Goal: Information Seeking & Learning: Find specific fact

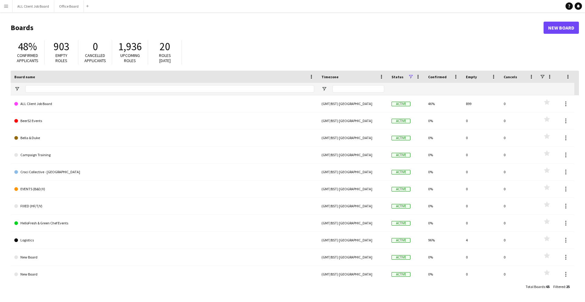
click at [0, 6] on button "Menu" at bounding box center [6, 6] width 12 height 12
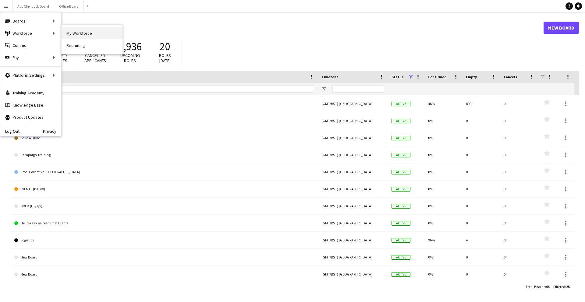
click at [77, 34] on link "My Workforce" at bounding box center [92, 33] width 61 height 12
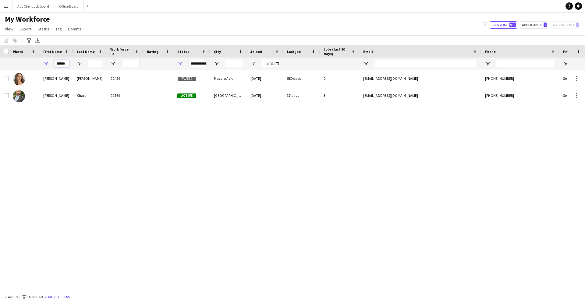
click at [68, 63] on input "******" at bounding box center [61, 63] width 15 height 7
type input "*"
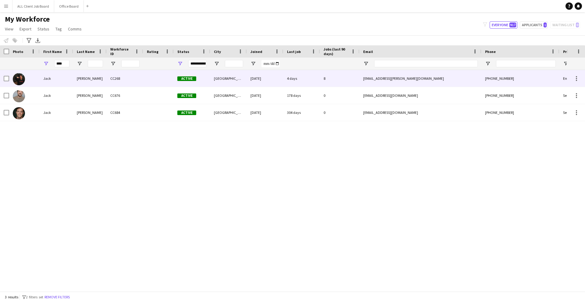
click at [74, 77] on div "[PERSON_NAME]" at bounding box center [90, 78] width 34 height 17
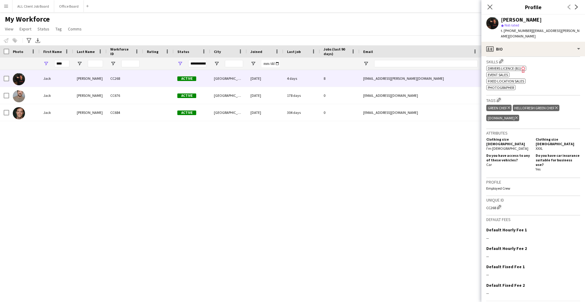
scroll to position [219, 0]
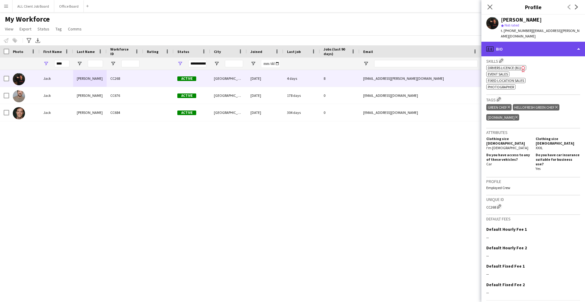
click at [529, 45] on div "profile Bio" at bounding box center [534, 49] width 104 height 15
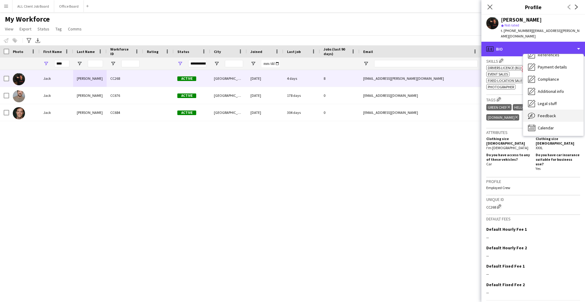
scroll to position [70, 0]
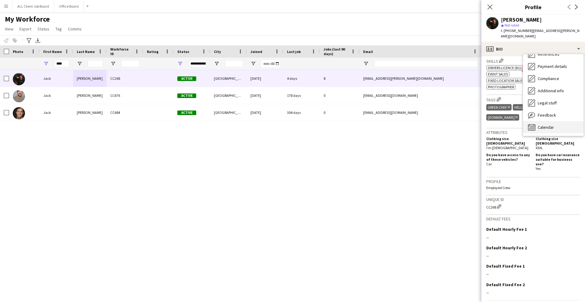
click at [550, 125] on span "Calendar" at bounding box center [546, 127] width 16 height 5
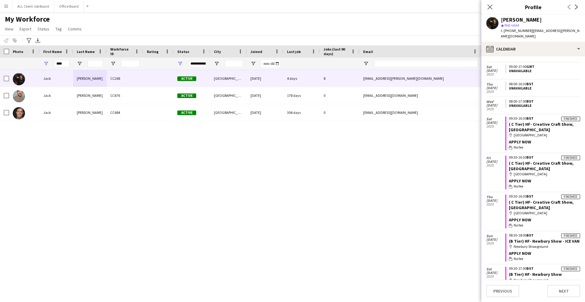
scroll to position [16, 0]
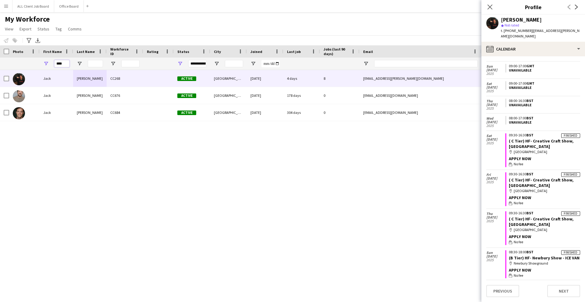
click at [65, 63] on input "****" at bounding box center [61, 63] width 15 height 7
type input "*"
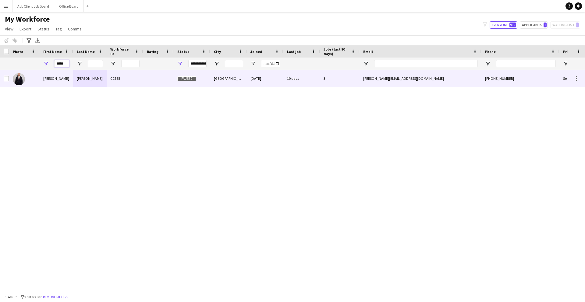
type input "*****"
click at [42, 84] on div "[PERSON_NAME]" at bounding box center [57, 78] width 34 height 17
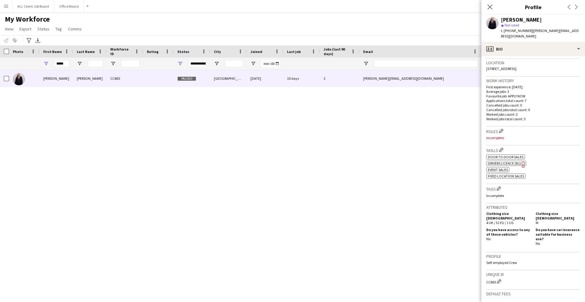
scroll to position [130, 0]
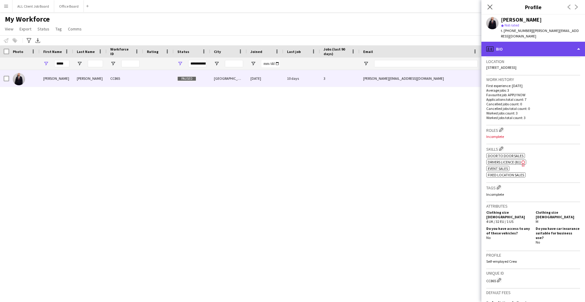
click at [530, 43] on div "profile Bio" at bounding box center [534, 49] width 104 height 15
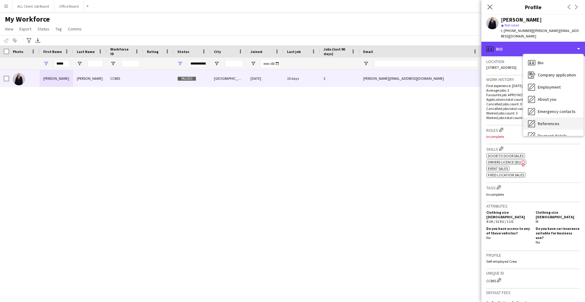
scroll to position [70, 0]
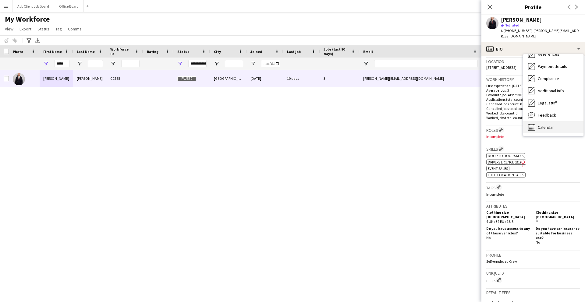
click at [545, 125] on span "Calendar" at bounding box center [546, 127] width 16 height 5
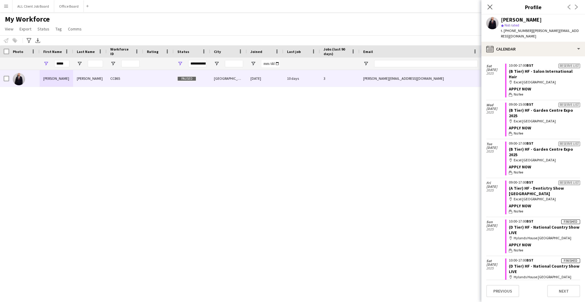
scroll to position [43, 0]
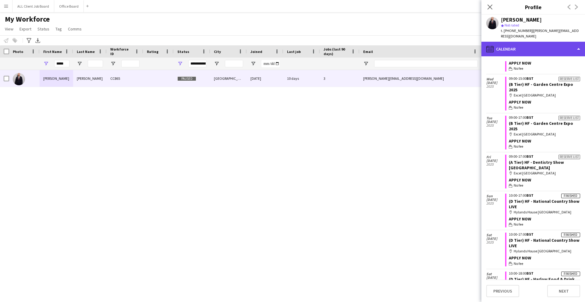
click at [555, 45] on div "calendar-full Calendar" at bounding box center [534, 49] width 104 height 15
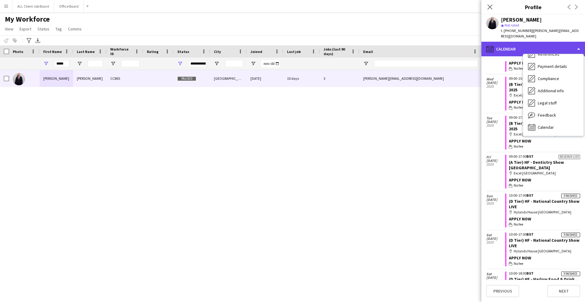
click at [520, 45] on div "calendar-full Calendar" at bounding box center [534, 49] width 104 height 15
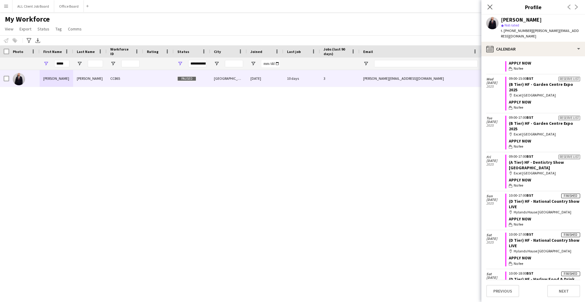
click at [491, 23] on app-user-avatar at bounding box center [493, 23] width 12 height 12
click at [489, 24] on app-user-avatar at bounding box center [493, 23] width 12 height 12
click at [492, 9] on icon at bounding box center [490, 7] width 6 height 6
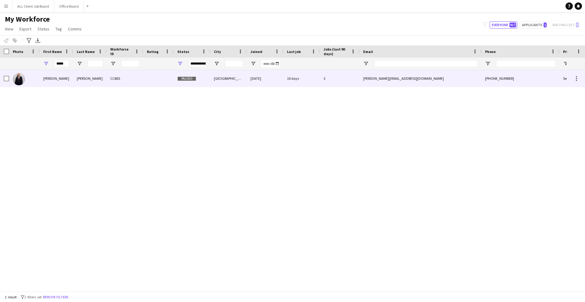
click at [469, 77] on div "[PERSON_NAME][EMAIL_ADDRESS][DOMAIN_NAME]" at bounding box center [421, 78] width 122 height 17
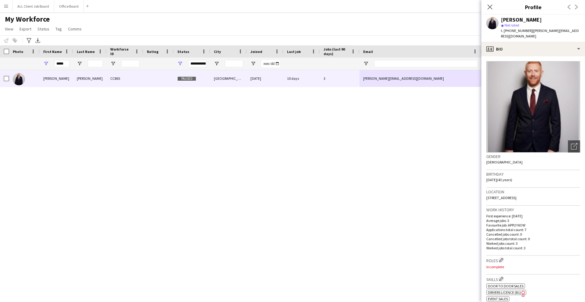
drag, startPoint x: 578, startPoint y: 192, endPoint x: 486, endPoint y: 191, distance: 92.4
click at [486, 191] on app-crew-profile-bio "Open photos pop-in Gender [DEMOGRAPHIC_DATA] Birthday [DEMOGRAPHIC_DATA] (43 ye…" at bounding box center [534, 179] width 104 height 246
copy span "[STREET_ADDRESS]"
drag, startPoint x: 524, startPoint y: 46, endPoint x: 536, endPoint y: 84, distance: 39.6
click at [525, 47] on div "profile Bio" at bounding box center [534, 49] width 104 height 15
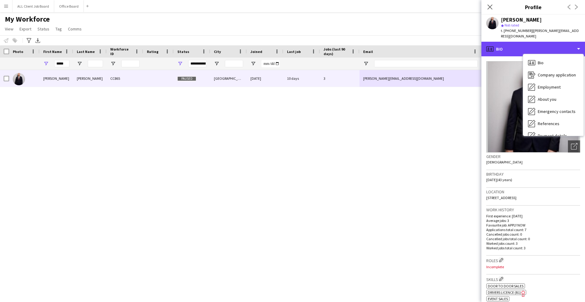
scroll to position [70, 0]
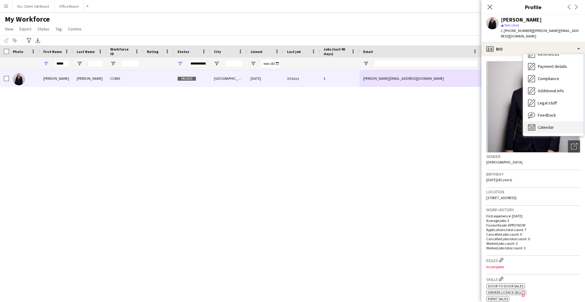
click at [540, 125] on span "Calendar" at bounding box center [546, 127] width 16 height 5
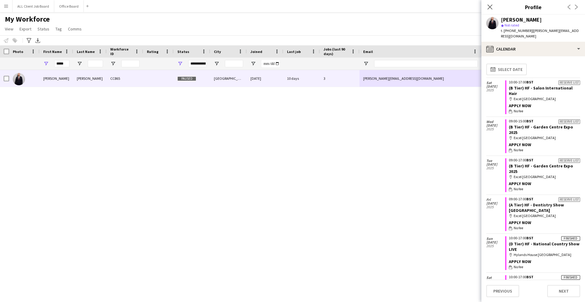
scroll to position [43, 0]
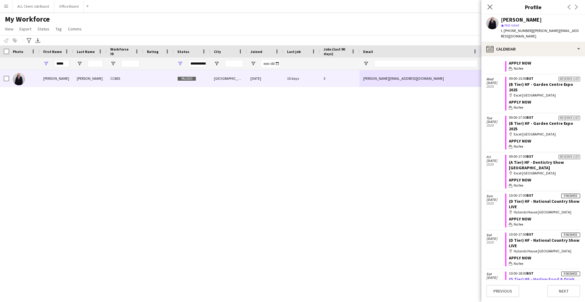
click at [544, 277] on link "(D Tier) HF - Harlow Food & Drink Festival" at bounding box center [542, 282] width 66 height 11
click at [555, 288] on div "map-marker [GEOGRAPHIC_DATA], [GEOGRAPHIC_DATA]" at bounding box center [544, 290] width 71 height 5
drag, startPoint x: 555, startPoint y: 263, endPoint x: 517, endPoint y: 263, distance: 38.4
click at [517, 288] on div "map-marker [GEOGRAPHIC_DATA], [GEOGRAPHIC_DATA]" at bounding box center [544, 290] width 71 height 5
copy div "Redchurch Brewery, [GEOGRAPHIC_DATA]"
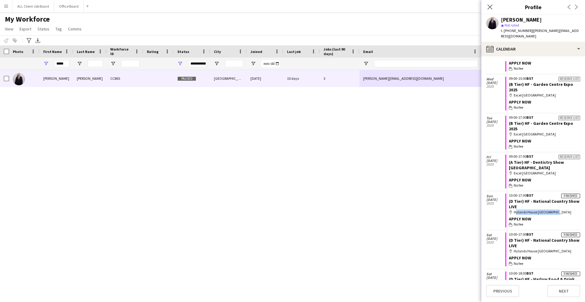
drag, startPoint x: 554, startPoint y: 185, endPoint x: 515, endPoint y: 186, distance: 39.6
click at [515, 210] on div "map-marker [GEOGRAPHIC_DATA] [GEOGRAPHIC_DATA]" at bounding box center [544, 212] width 71 height 5
copy div "Hylands House [GEOGRAPHIC_DATA]"
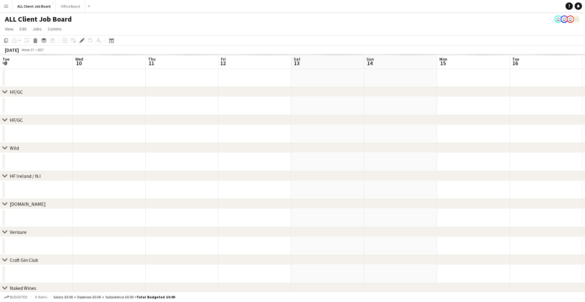
scroll to position [0, 210]
